Goal: Check status: Check status

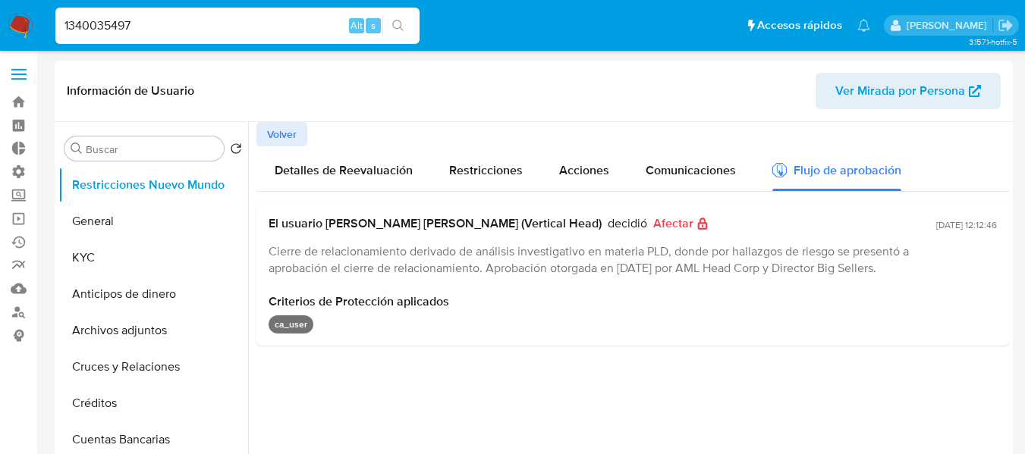
select select "10"
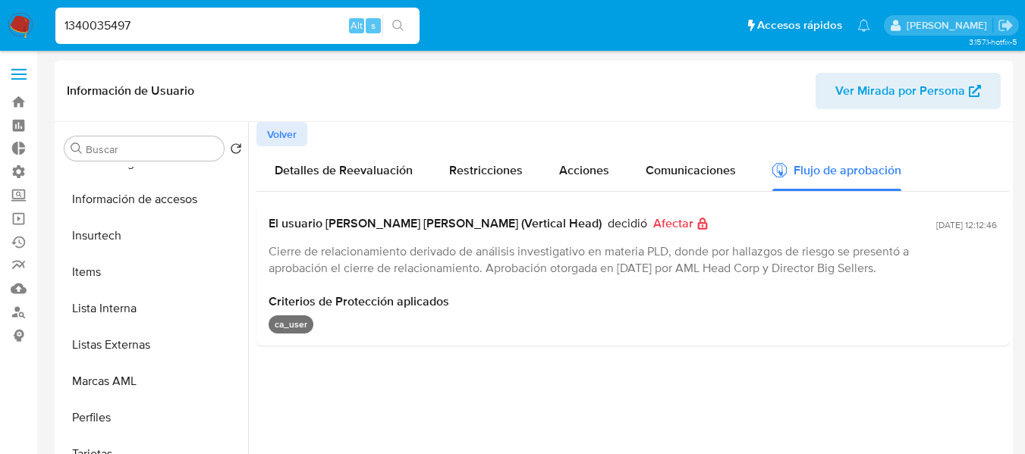
type input "1340035497"
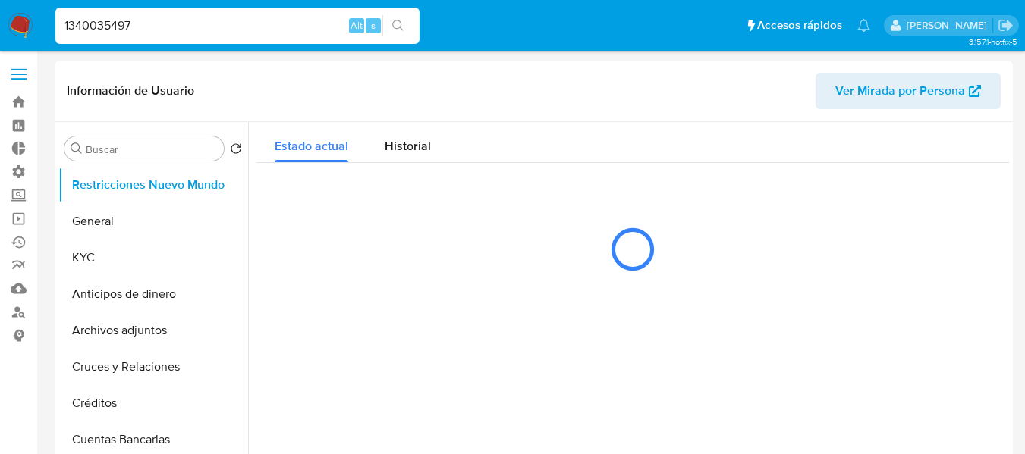
select select "10"
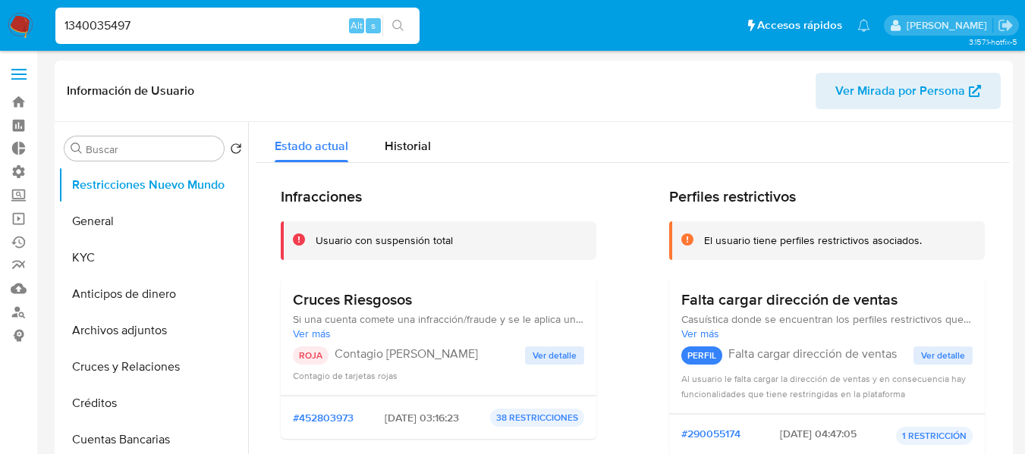
click at [109, 20] on input "1340035497" at bounding box center [237, 26] width 364 height 20
paste input "098778050"
type input "1098778050"
select select "10"
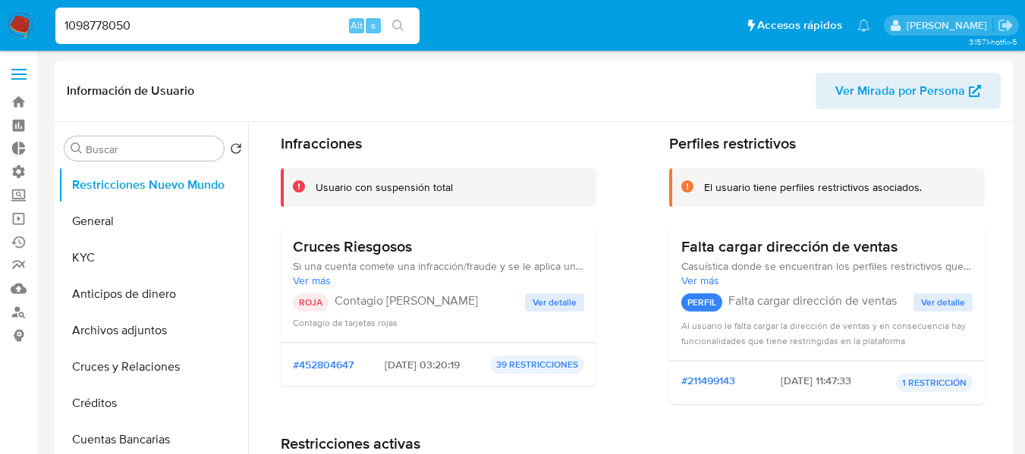
scroll to position [76, 0]
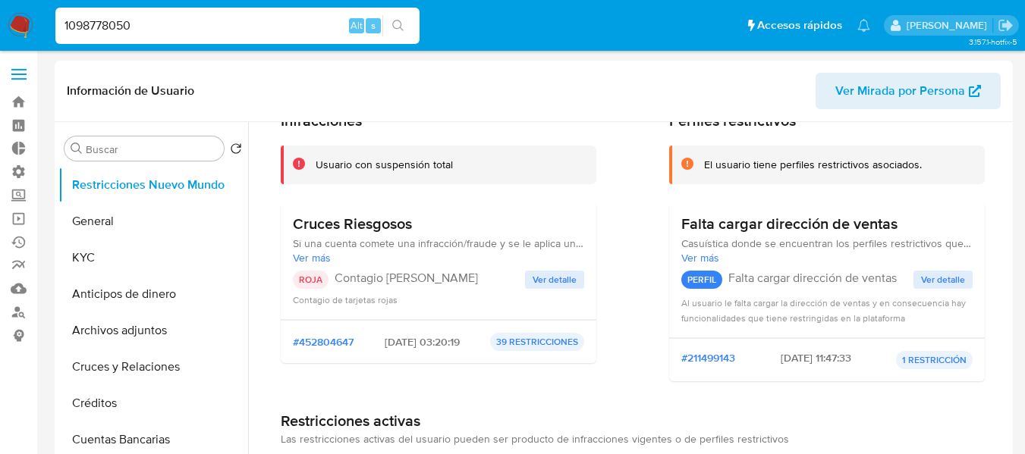
click at [184, 28] on input "1098778050" at bounding box center [237, 26] width 364 height 20
paste input "97322195"
type input "97322195"
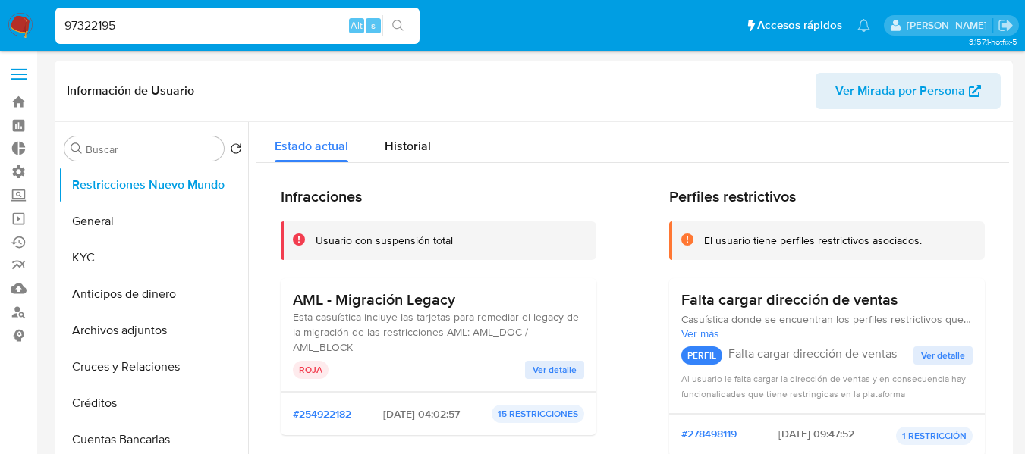
select select "10"
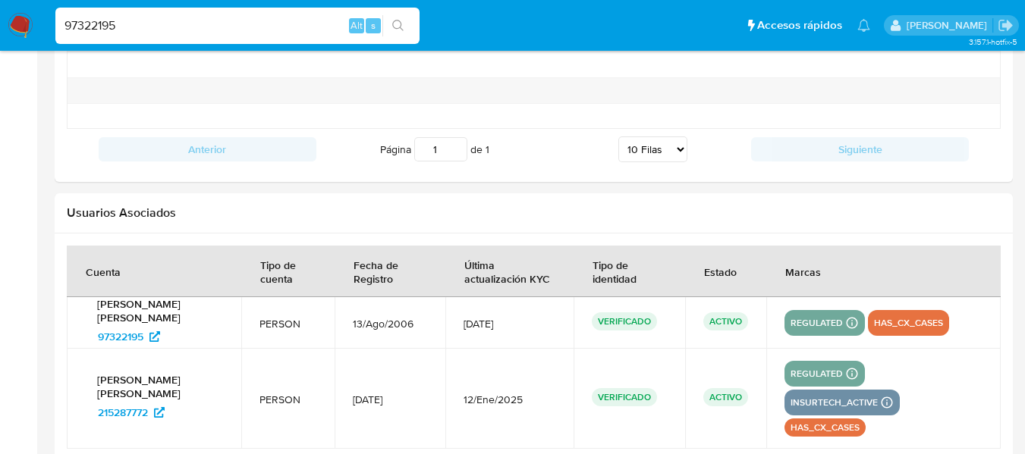
scroll to position [1707, 0]
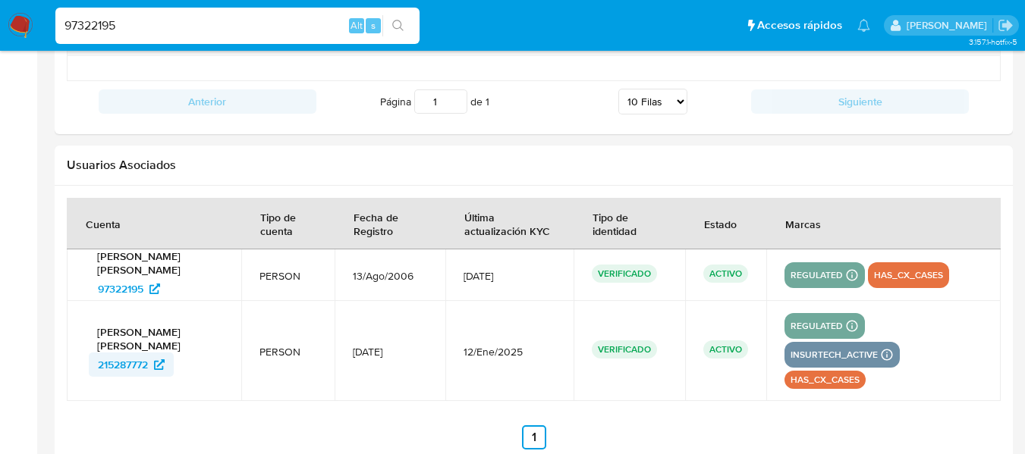
click at [168, 353] on link "215287772" at bounding box center [131, 365] width 85 height 24
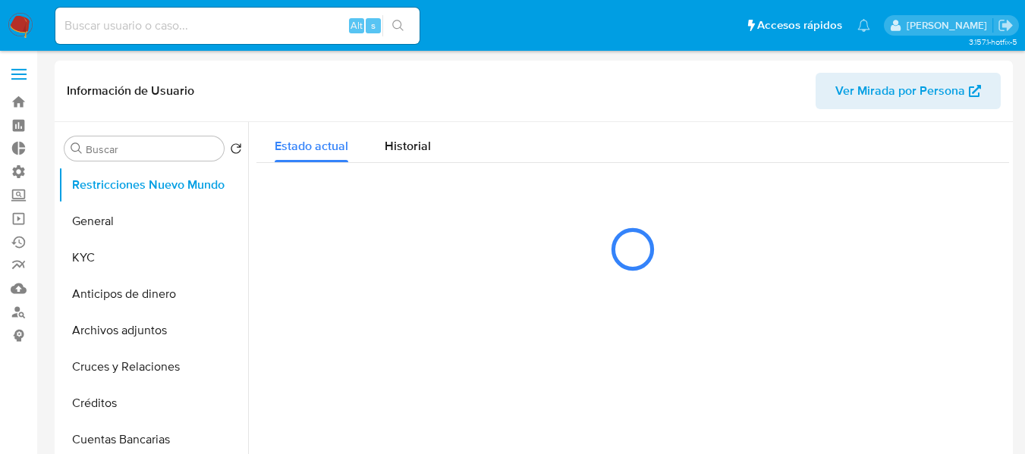
select select "10"
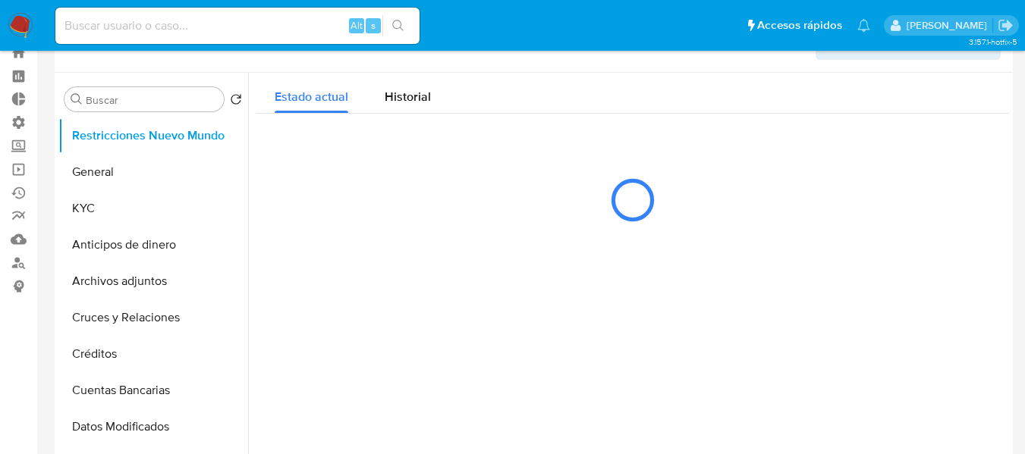
scroll to position [76, 0]
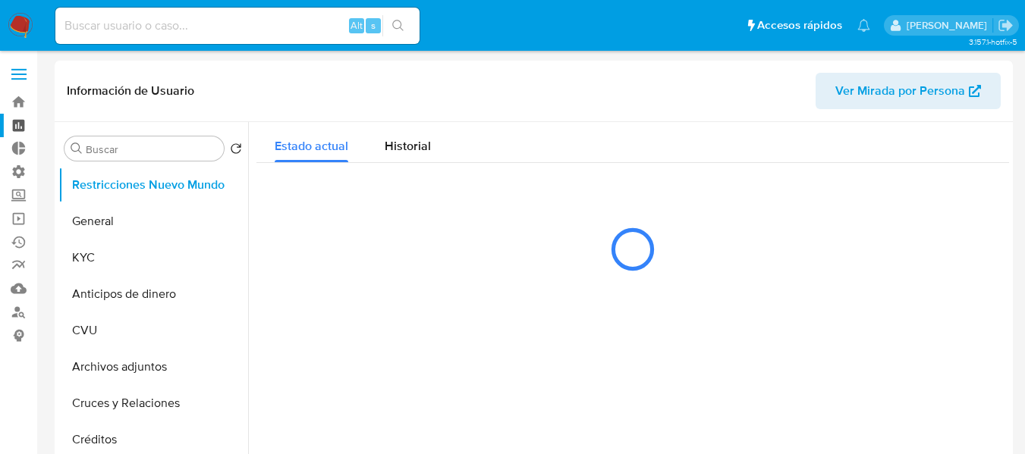
select select "10"
